Goal: Task Accomplishment & Management: Manage account settings

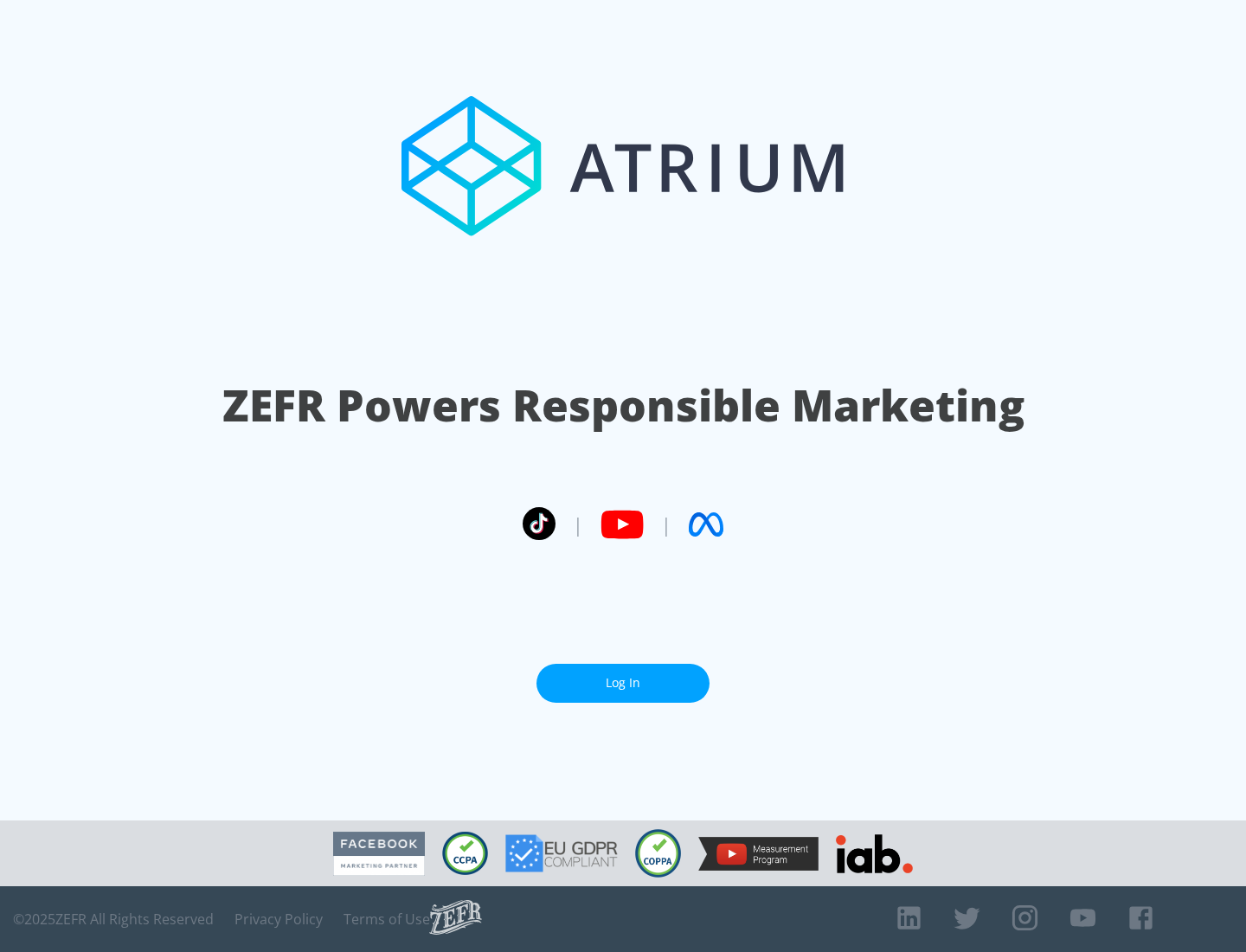
click at [623, 682] on link "Log In" at bounding box center [623, 683] width 173 height 39
